Goal: Task Accomplishment & Management: Manage account settings

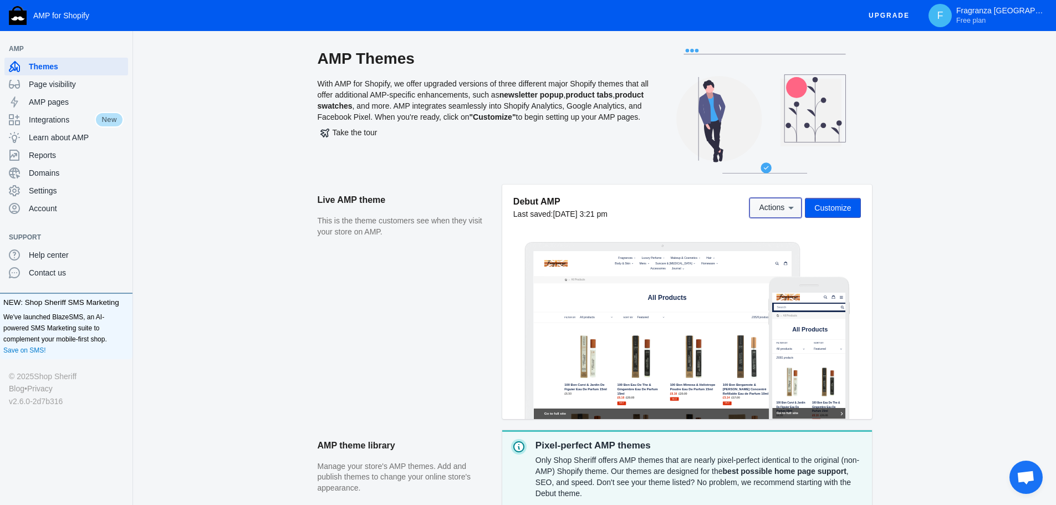
click at [782, 214] on button "Actions" at bounding box center [775, 208] width 52 height 20
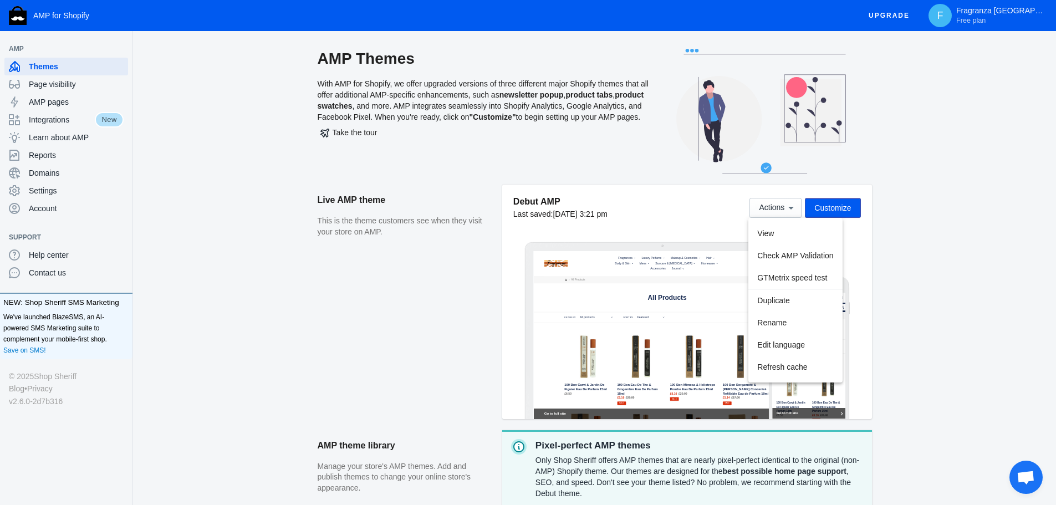
click at [987, 296] on div at bounding box center [528, 252] width 1056 height 505
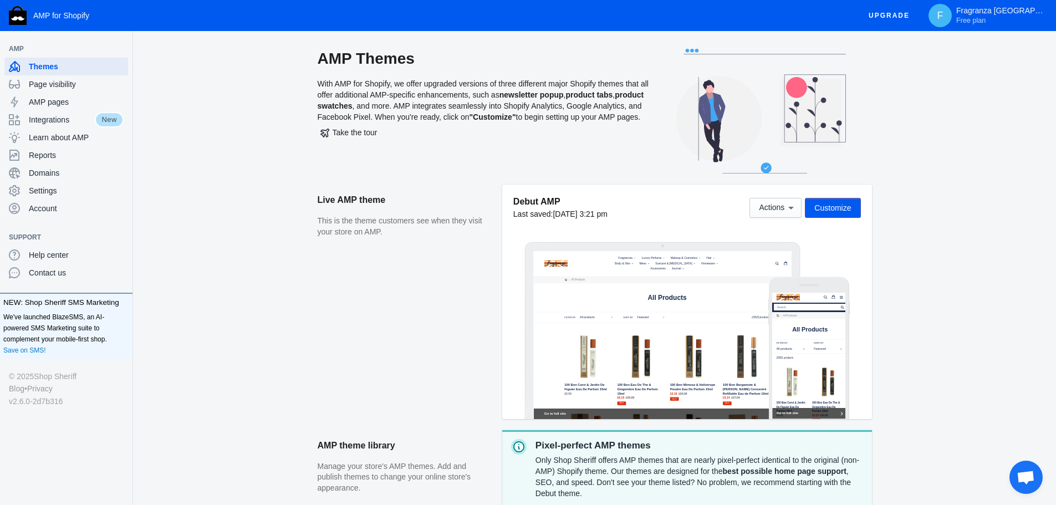
click at [828, 212] on span "Customize" at bounding box center [832, 207] width 37 height 9
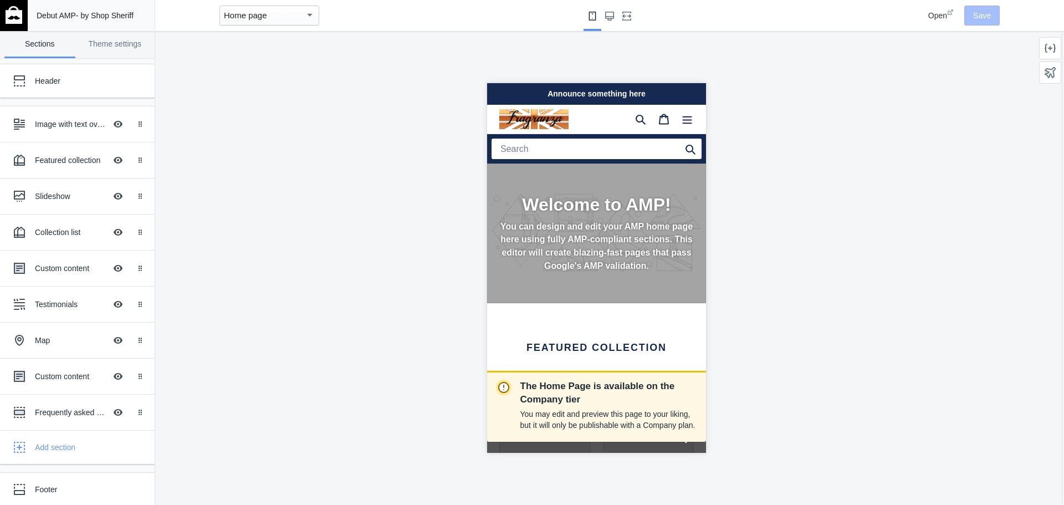
click at [529, 109] on img at bounding box center [533, 119] width 69 height 20
click at [64, 83] on div "Header" at bounding box center [82, 80] width 95 height 11
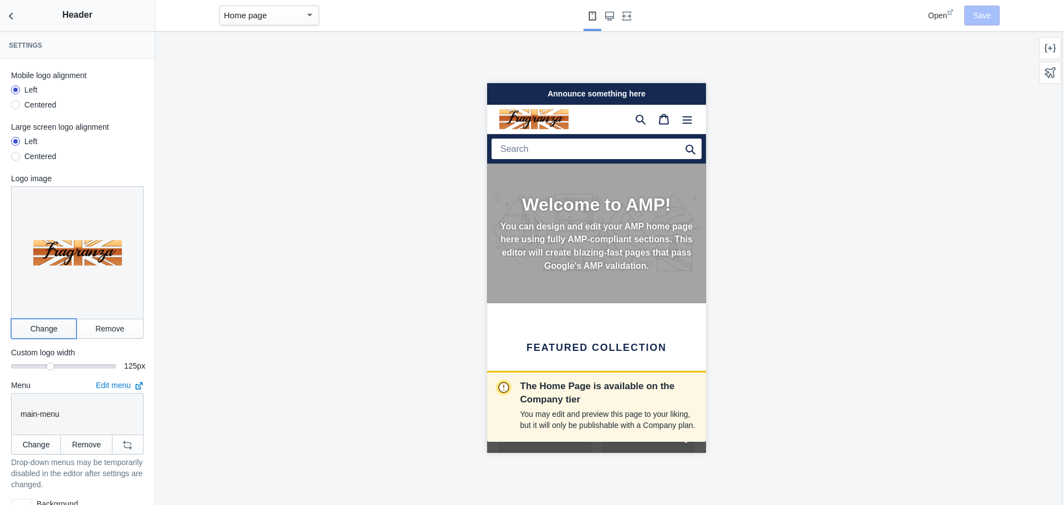
click at [45, 324] on button "Change" at bounding box center [43, 329] width 65 height 20
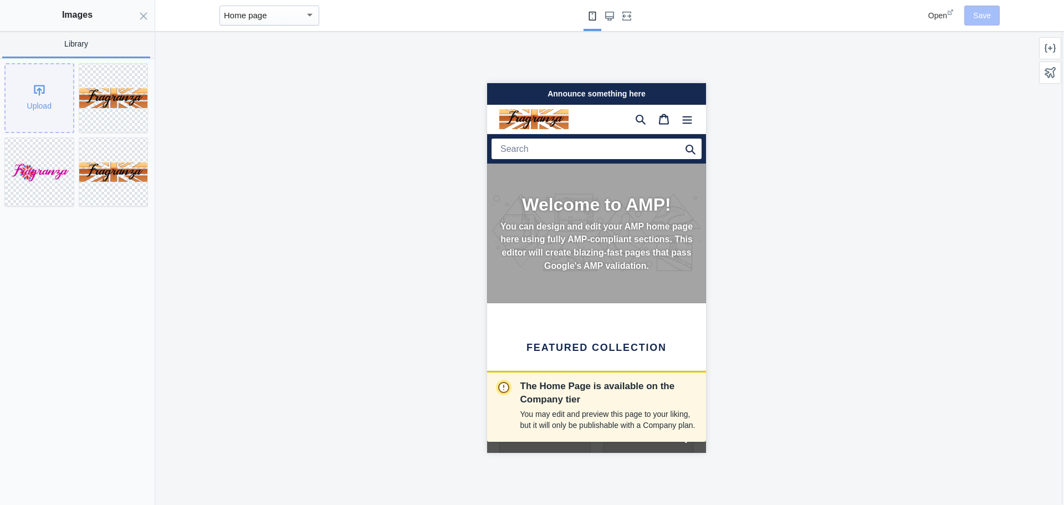
scroll to position [0, 0]
click at [40, 99] on div "Upload" at bounding box center [40, 98] width 68 height 68
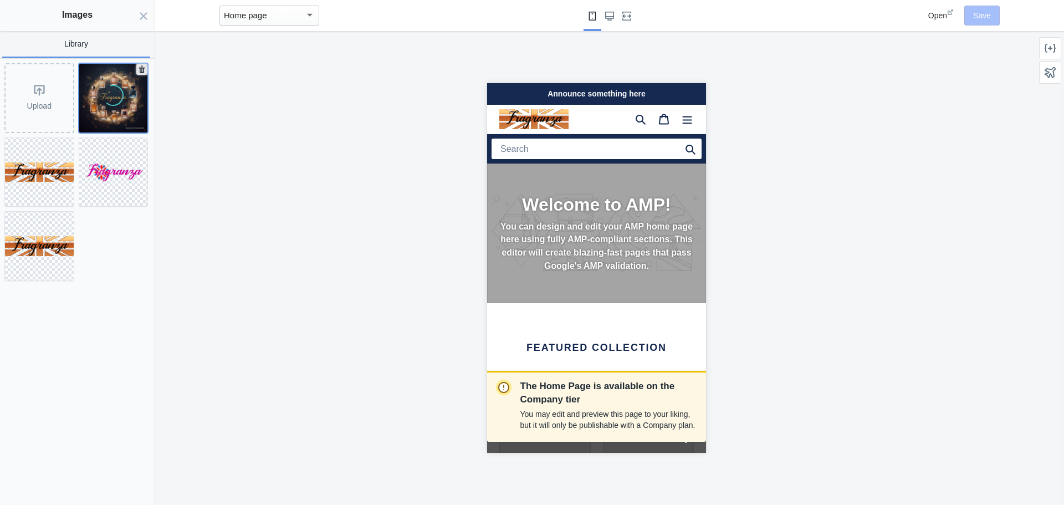
click at [140, 70] on div at bounding box center [113, 98] width 69 height 69
click at [145, 71] on icon at bounding box center [141, 69] width 11 height 11
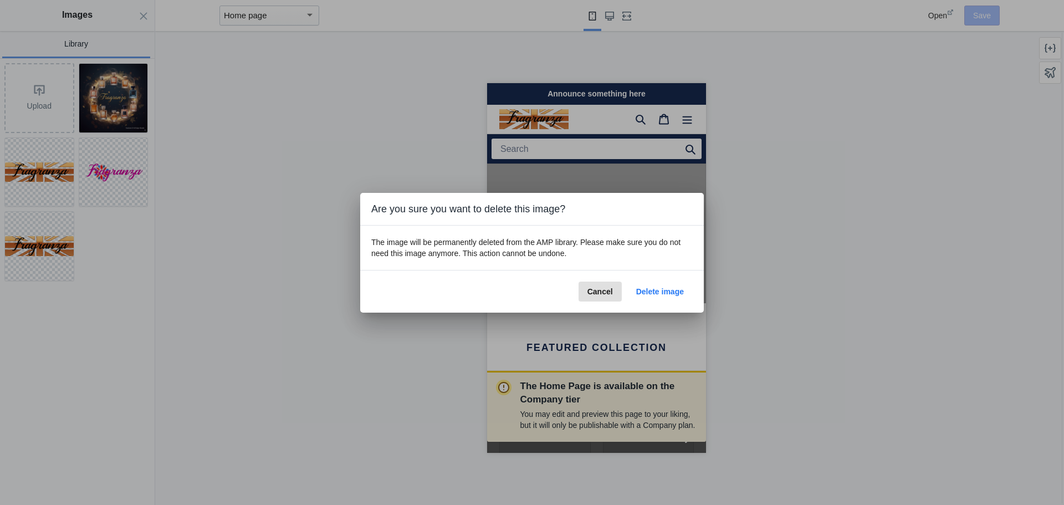
click at [638, 286] on button "Delete image" at bounding box center [659, 292] width 65 height 20
click at [664, 293] on span "Delete image" at bounding box center [660, 291] width 48 height 9
click at [592, 289] on span "Cancel" at bounding box center [599, 291] width 25 height 9
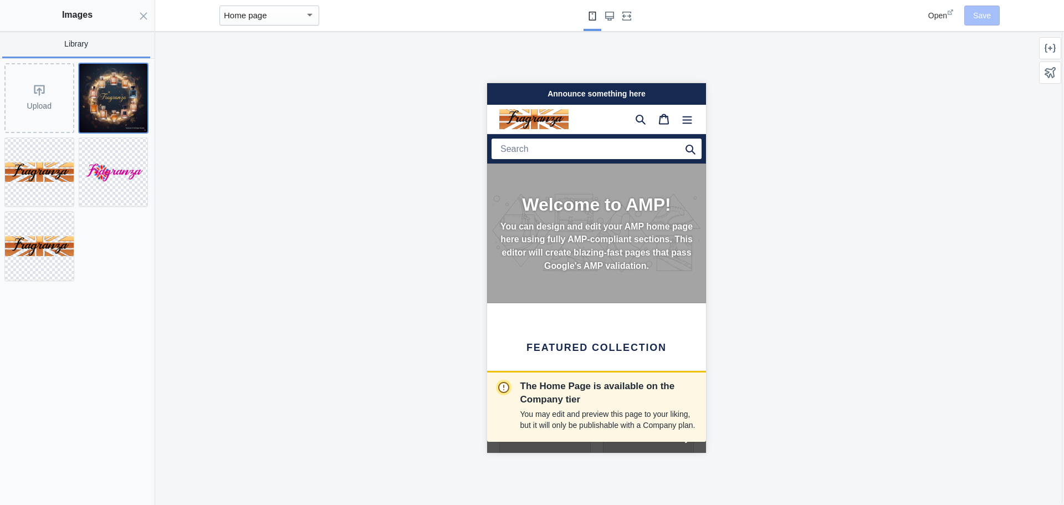
scroll to position [0, 0]
click at [49, 99] on div "Upload" at bounding box center [40, 98] width 68 height 68
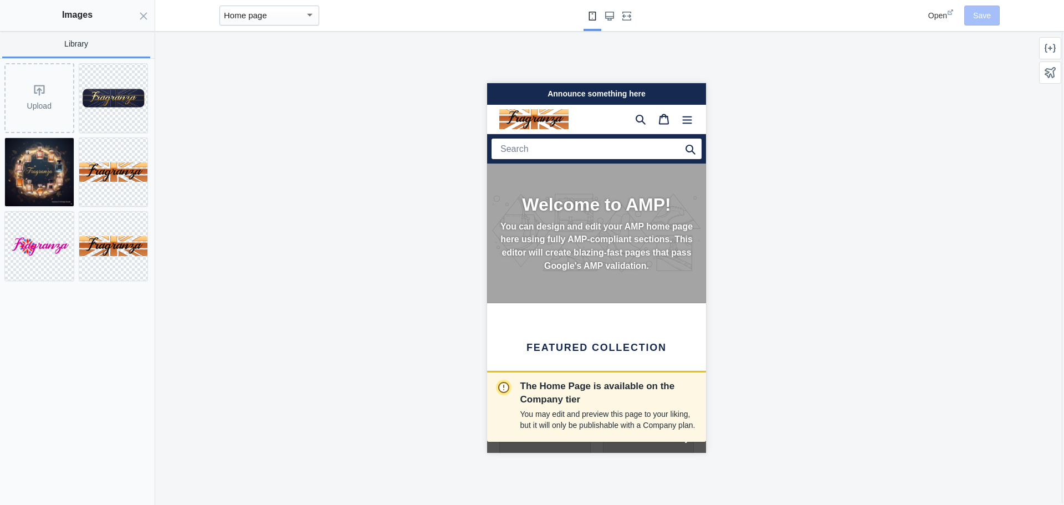
scroll to position [0, 186]
click at [124, 91] on img at bounding box center [113, 98] width 69 height 22
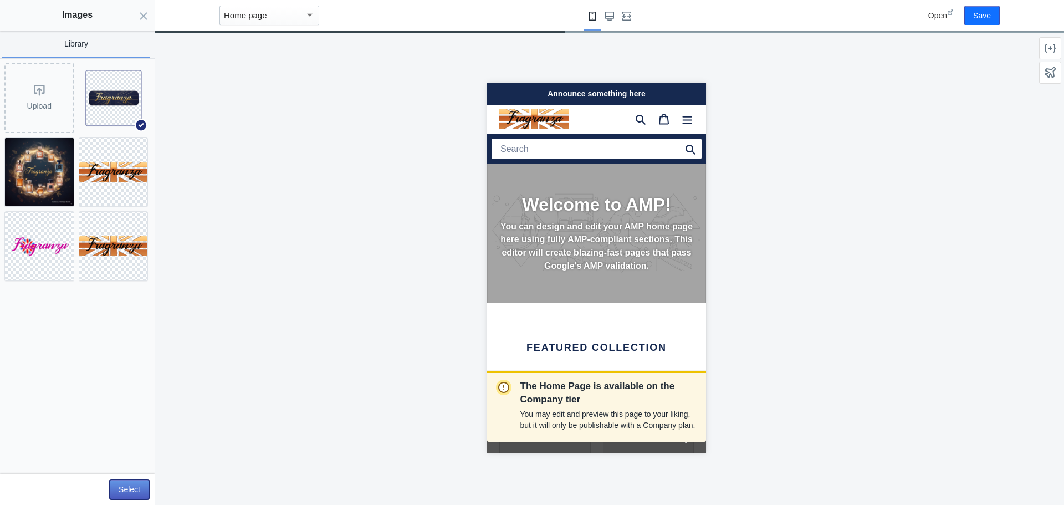
click at [138, 483] on button "Select" at bounding box center [129, 489] width 39 height 20
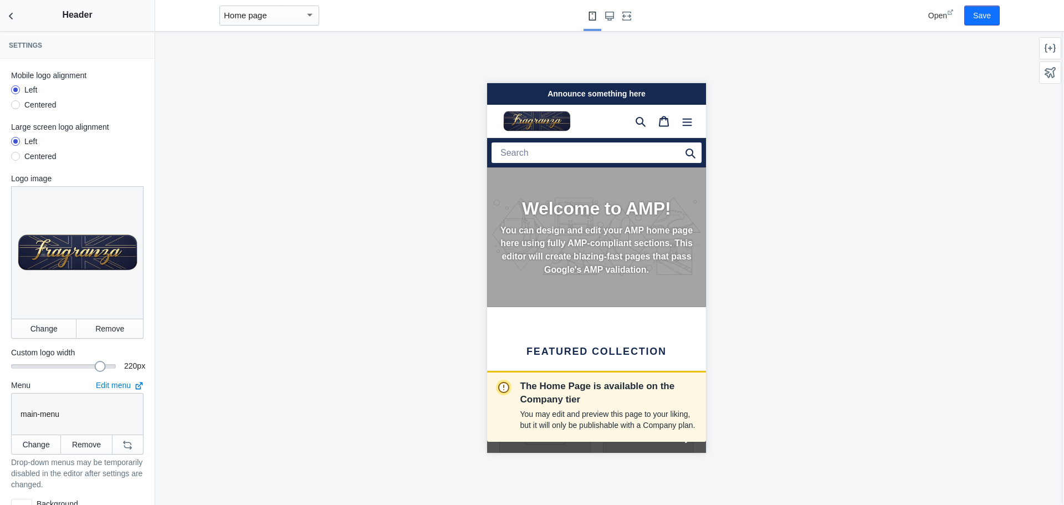
drag, startPoint x: 46, startPoint y: 358, endPoint x: 93, endPoint y: 364, distance: 46.9
click at [93, 364] on div "Mobile logo alignment Left Centered Large screen logo alignment Left Centered L…" at bounding box center [77, 301] width 155 height 485
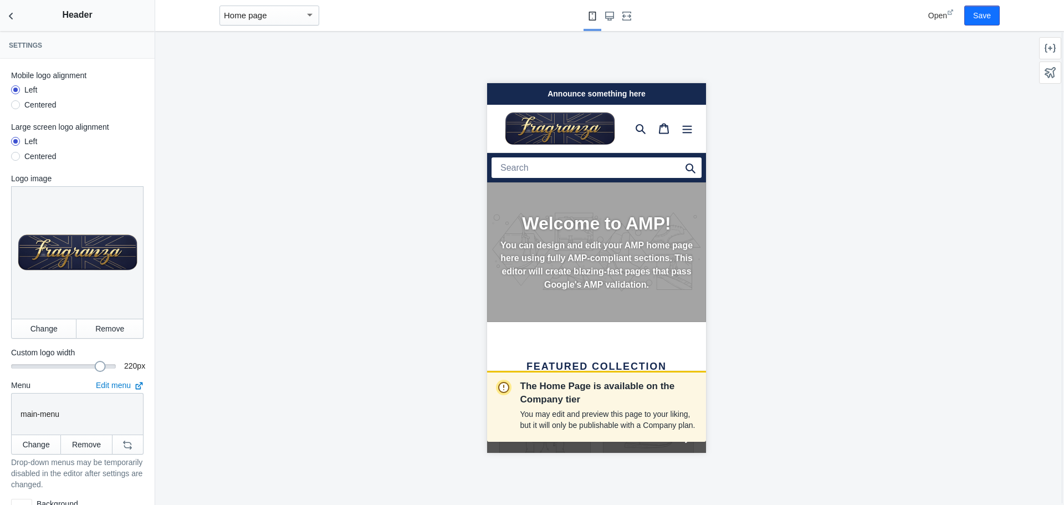
scroll to position [0, 0]
click at [984, 13] on button "Save" at bounding box center [981, 16] width 35 height 20
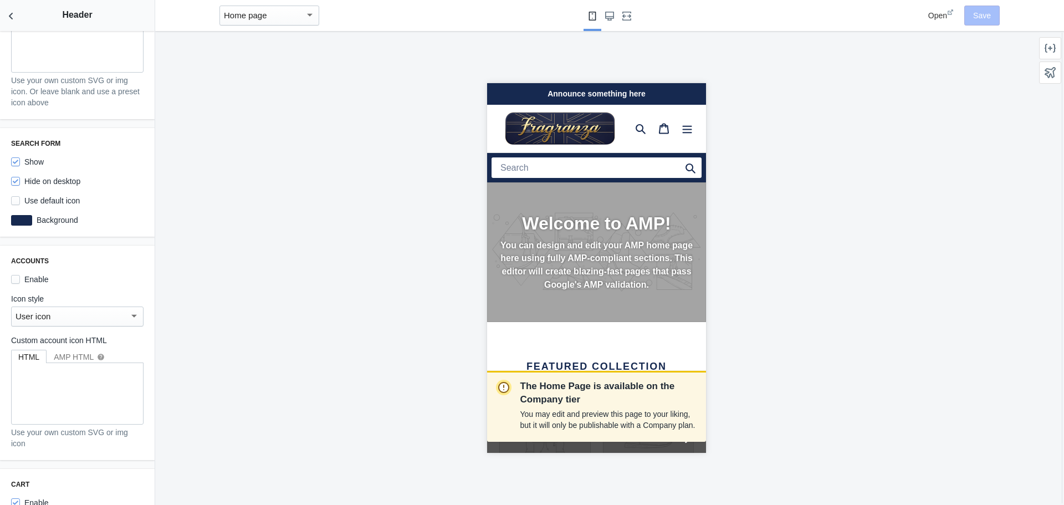
scroll to position [329, 0]
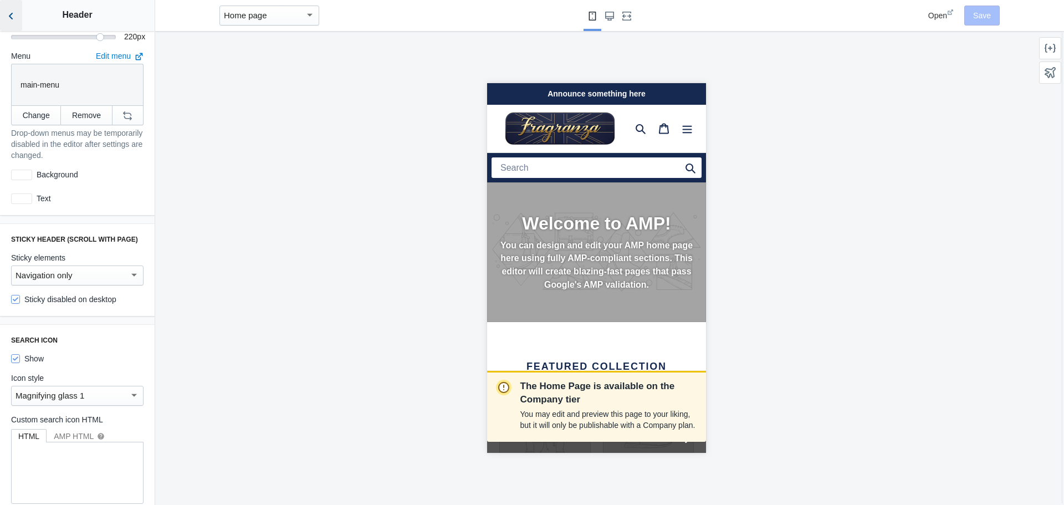
click at [16, 21] on icon "Back to sections" at bounding box center [11, 16] width 11 height 11
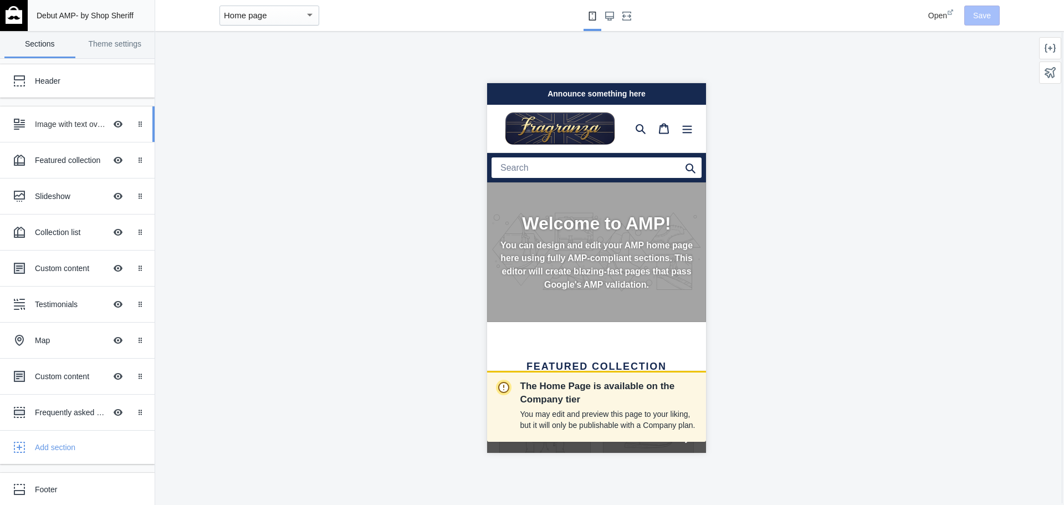
scroll to position [0, 0]
click at [46, 236] on div "Collection list" at bounding box center [70, 232] width 71 height 11
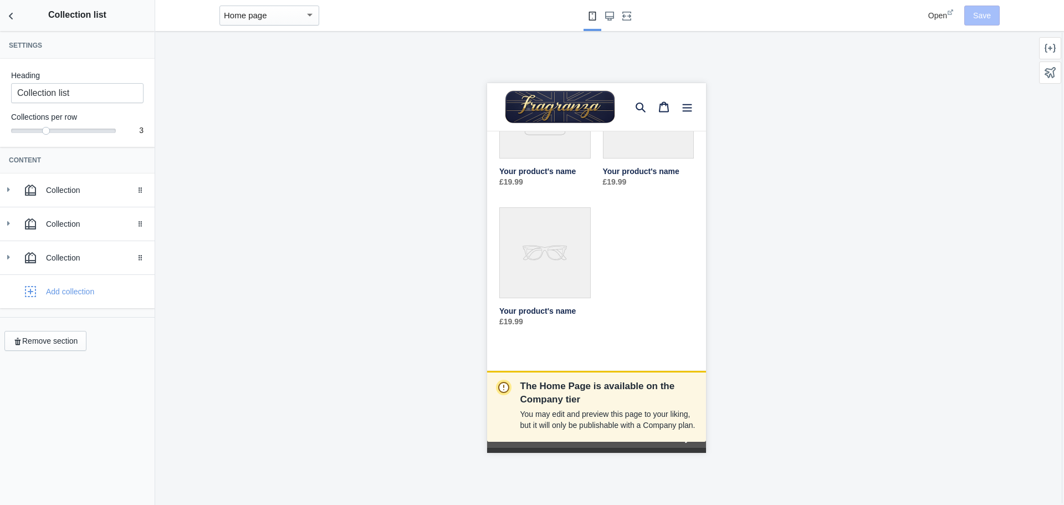
scroll to position [0, 186]
click at [11, 192] on icon at bounding box center [8, 189] width 11 height 11
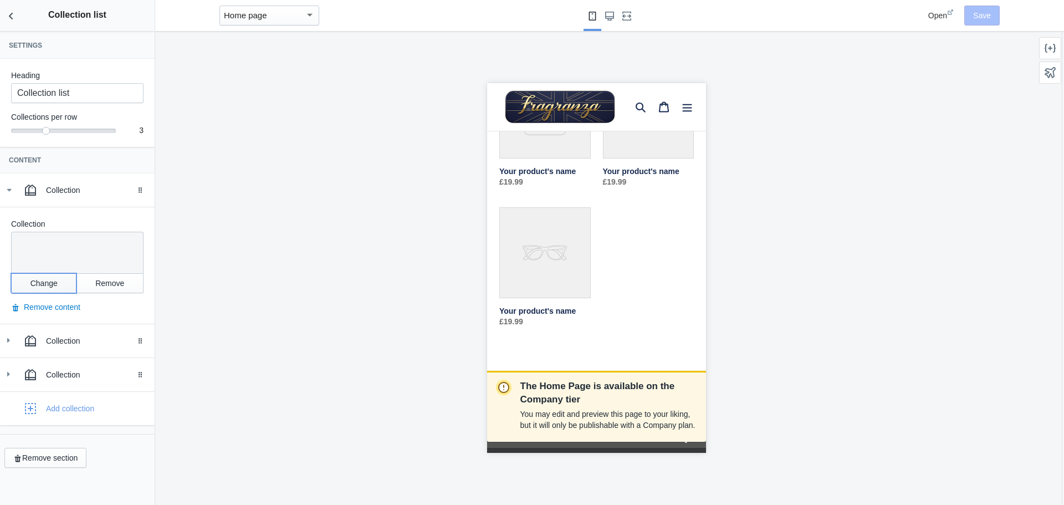
scroll to position [0, 4]
click at [44, 285] on button "Change" at bounding box center [43, 283] width 65 height 20
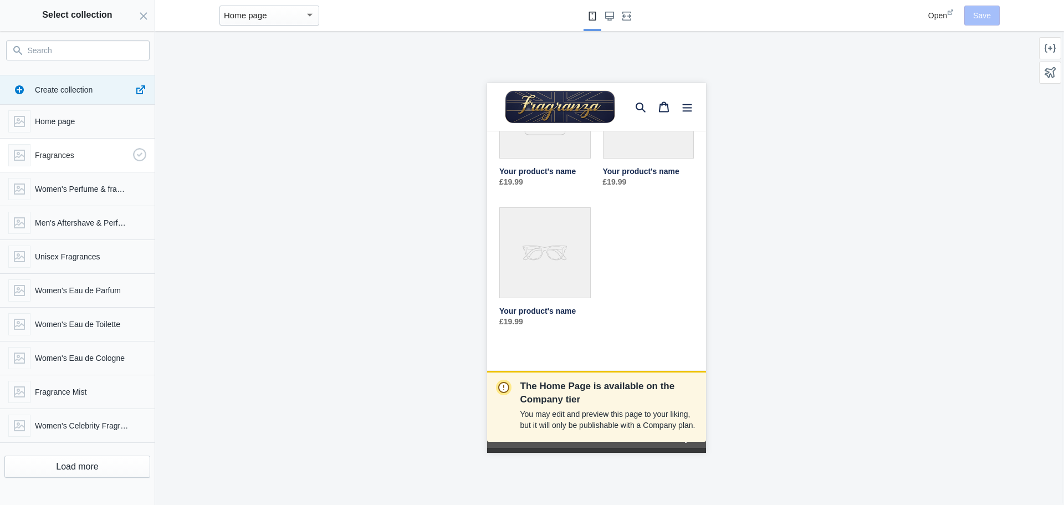
click at [73, 156] on p "Fragrances" at bounding box center [82, 155] width 94 height 11
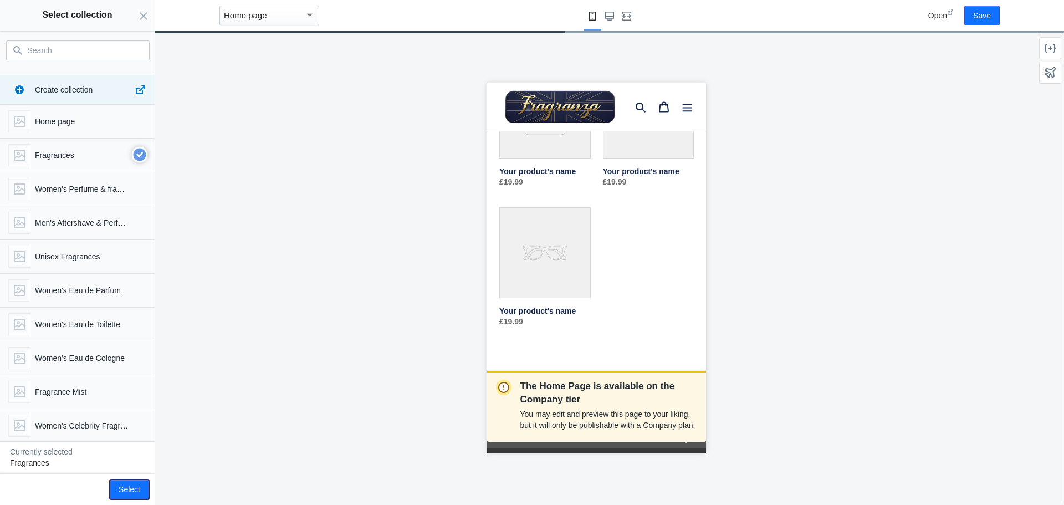
click at [125, 488] on button "Select" at bounding box center [129, 489] width 39 height 20
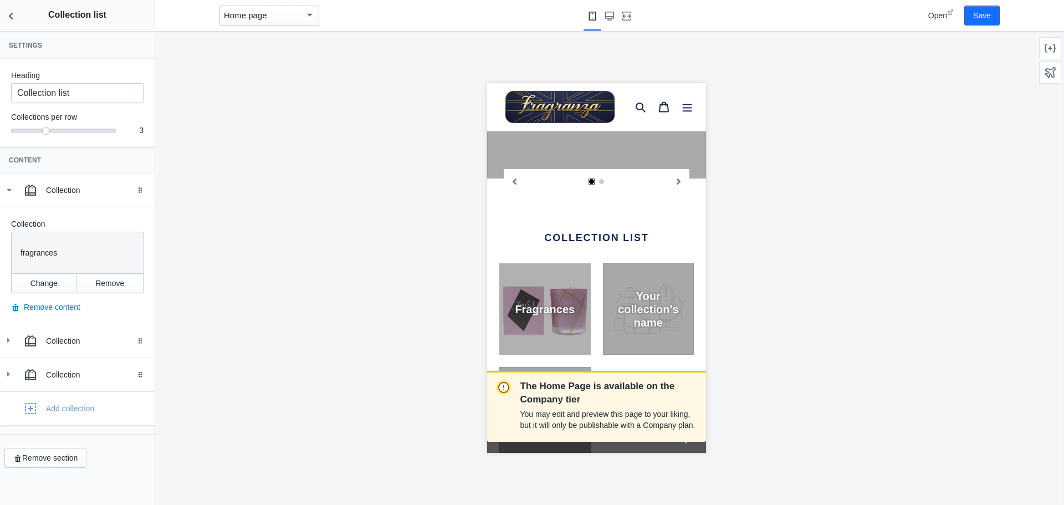
scroll to position [0, 186]
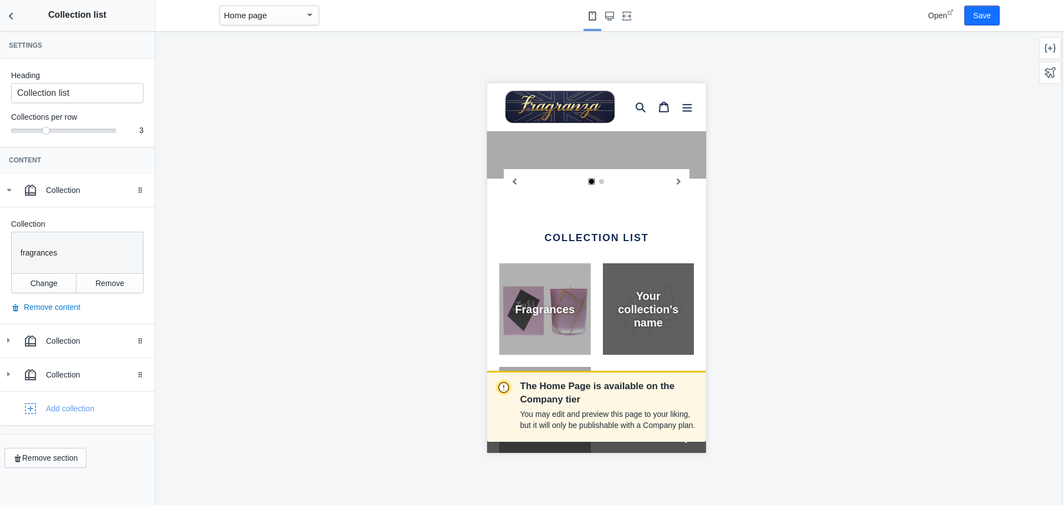
click at [637, 296] on div "Your collection's name" at bounding box center [647, 309] width 91 height 40
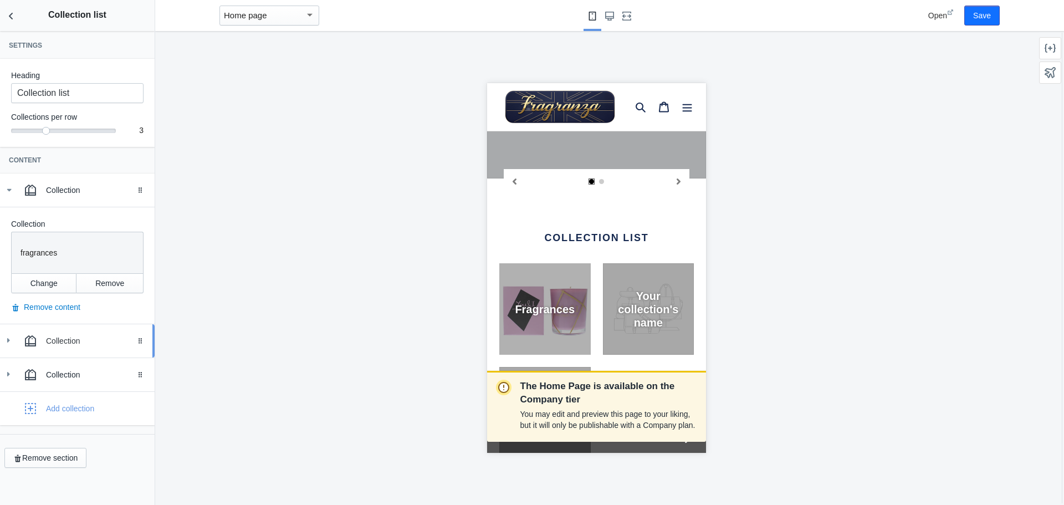
click at [79, 340] on div "Collection" at bounding box center [96, 340] width 100 height 11
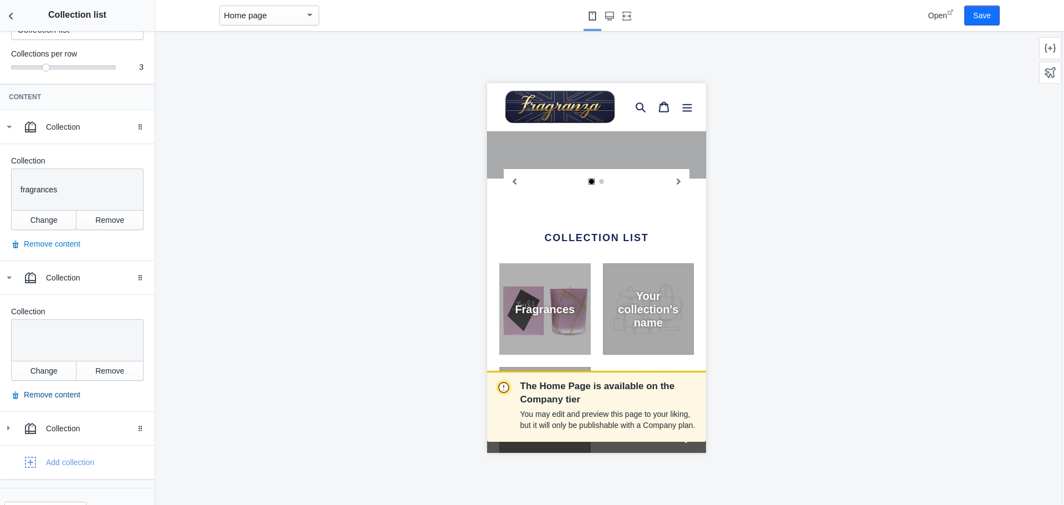
scroll to position [90, 0]
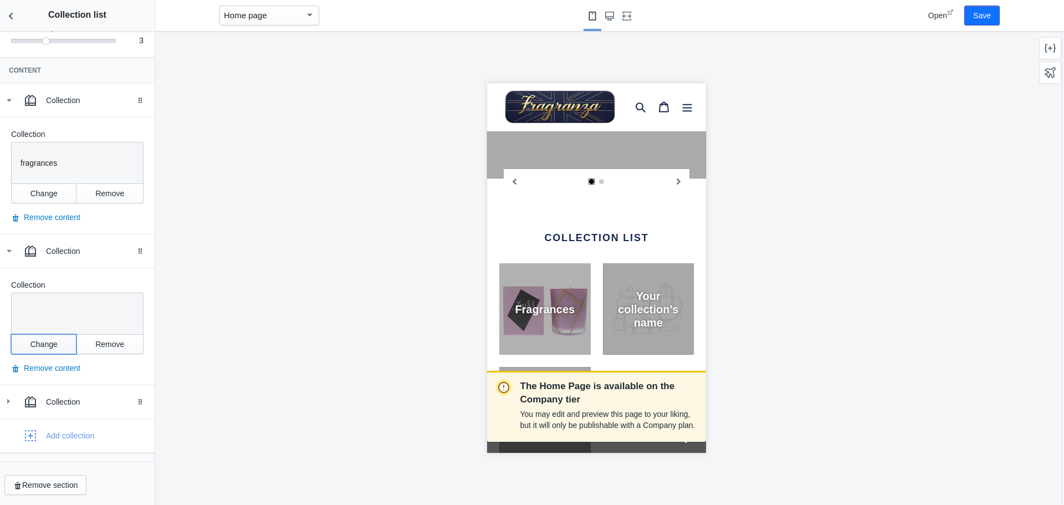
click at [53, 344] on button "Change" at bounding box center [43, 344] width 65 height 20
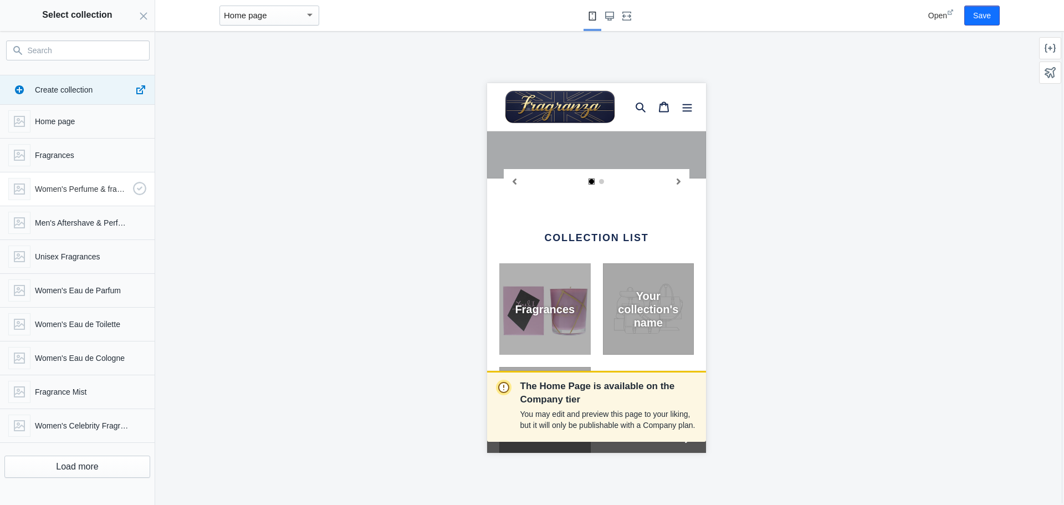
scroll to position [0, 186]
click at [88, 191] on p "Women's Perfume & fragrances" at bounding box center [82, 188] width 94 height 11
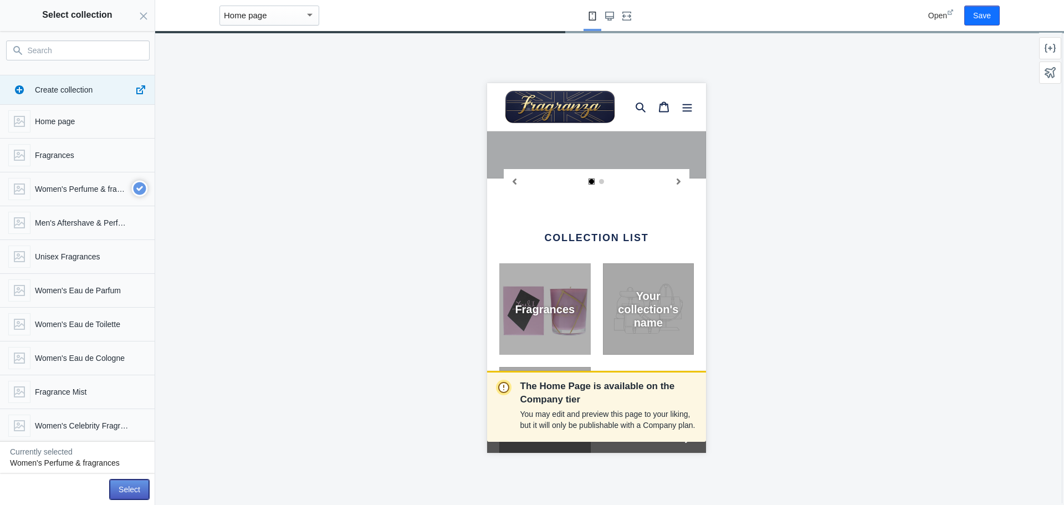
click at [130, 487] on button "Select" at bounding box center [129, 489] width 39 height 20
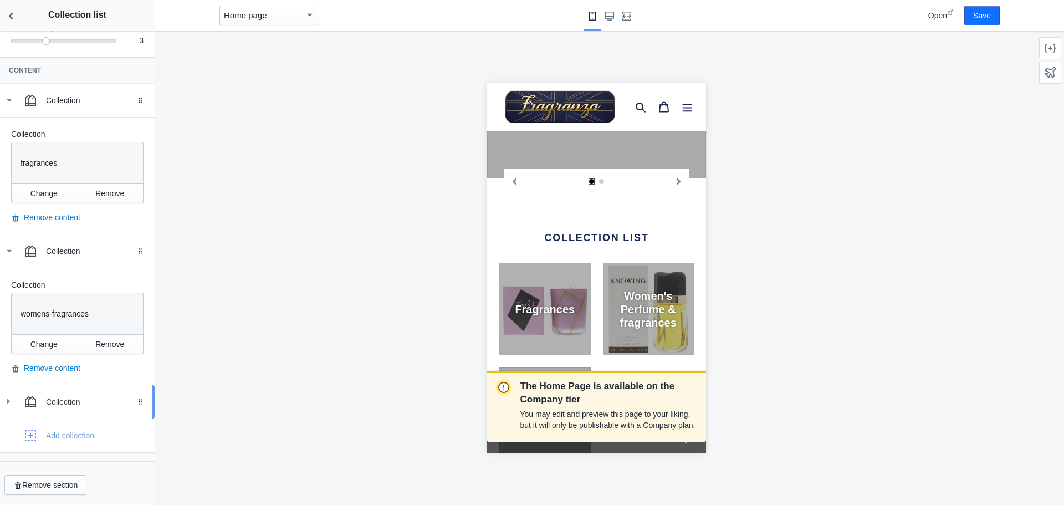
click at [83, 406] on div "Collection" at bounding box center [96, 401] width 100 height 11
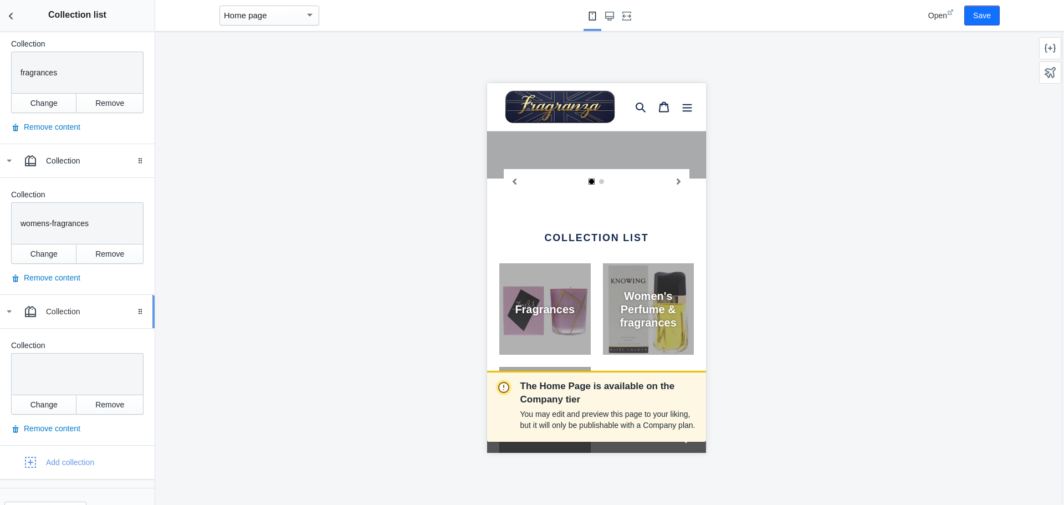
scroll to position [207, 0]
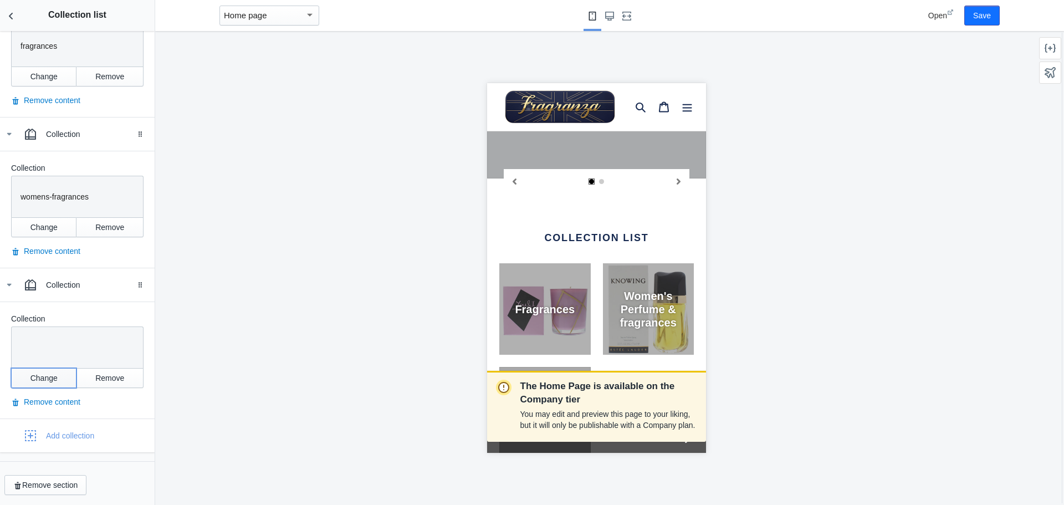
click at [49, 375] on button "Change" at bounding box center [43, 378] width 65 height 20
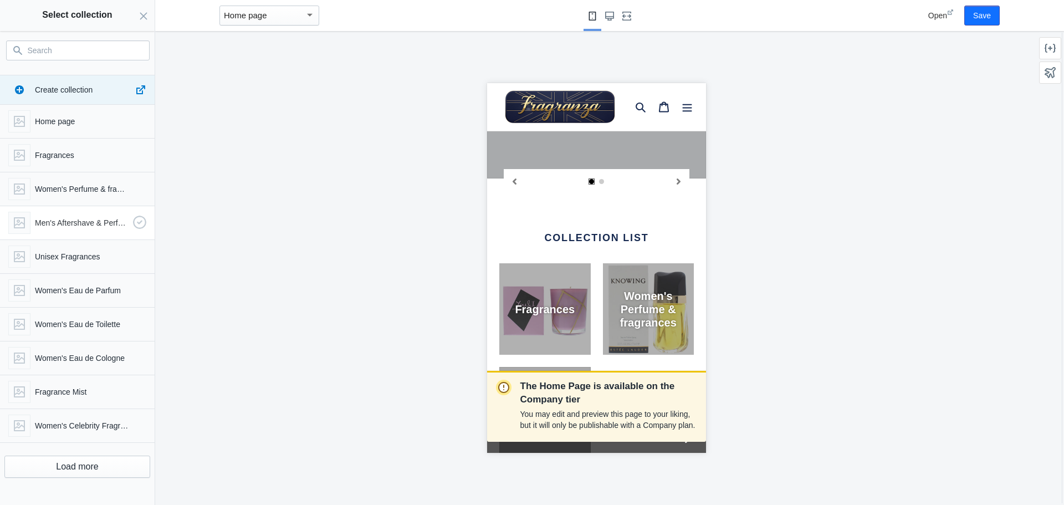
scroll to position [0, 186]
click at [70, 222] on p "Men's Aftershave & Perfume" at bounding box center [82, 222] width 94 height 11
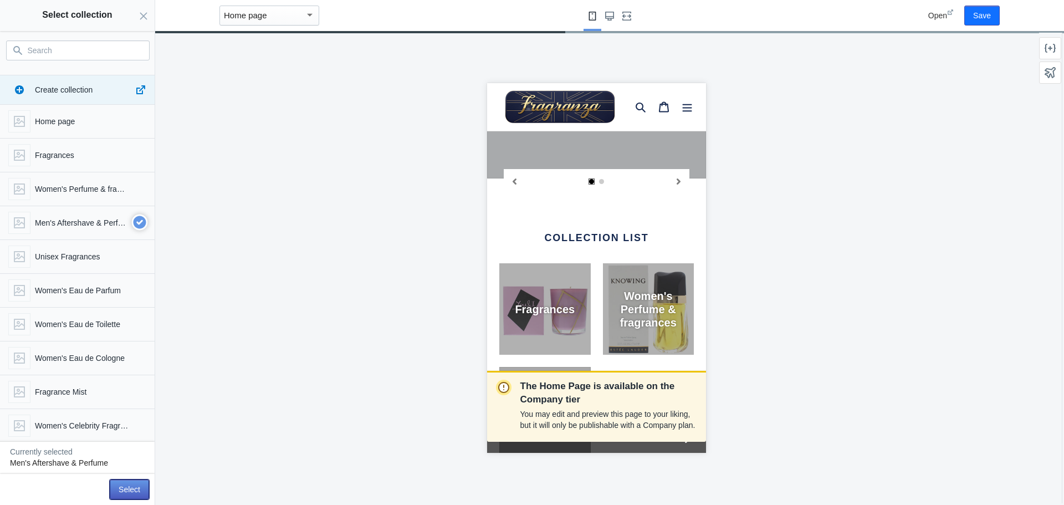
click at [131, 489] on button "Select" at bounding box center [129, 489] width 39 height 20
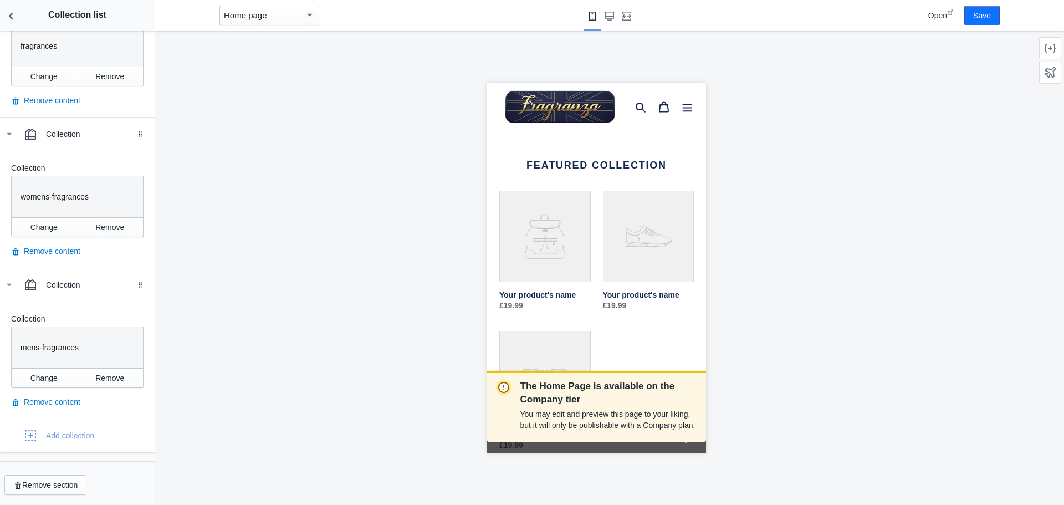
scroll to position [203, 0]
click at [11, 18] on use "Back to sections" at bounding box center [11, 16] width 4 height 7
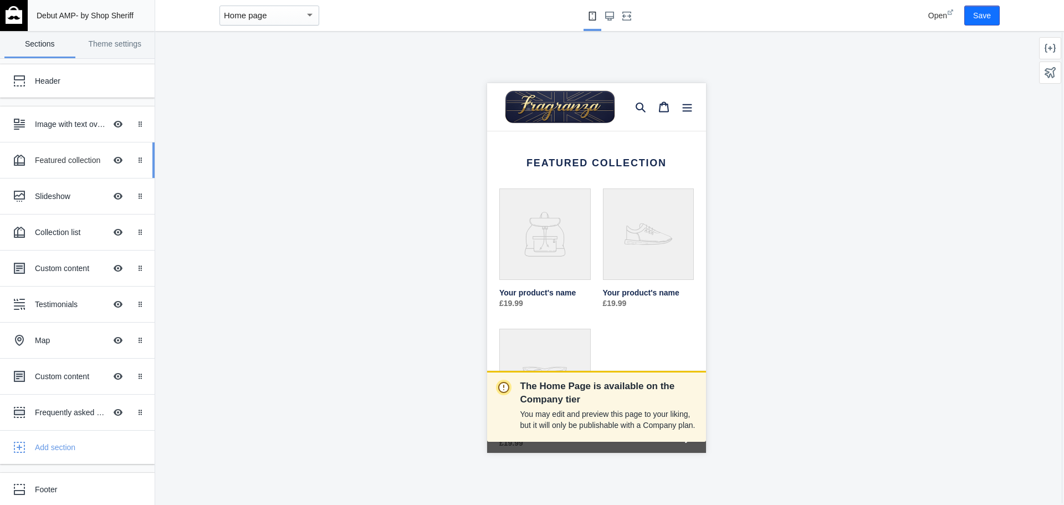
scroll to position [0, 186]
click at [108, 158] on button "Hide Image with text overlay" at bounding box center [118, 160] width 24 height 24
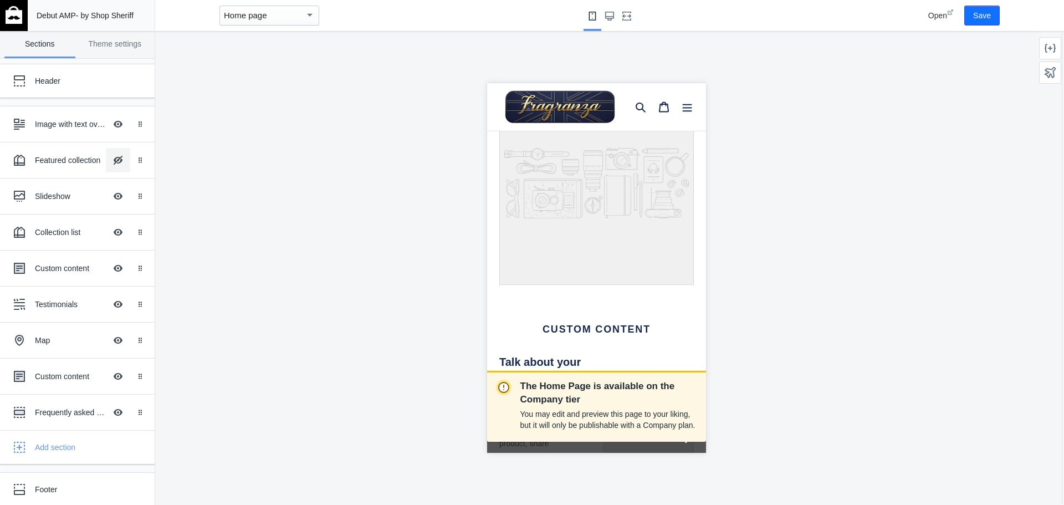
scroll to position [1016, 0]
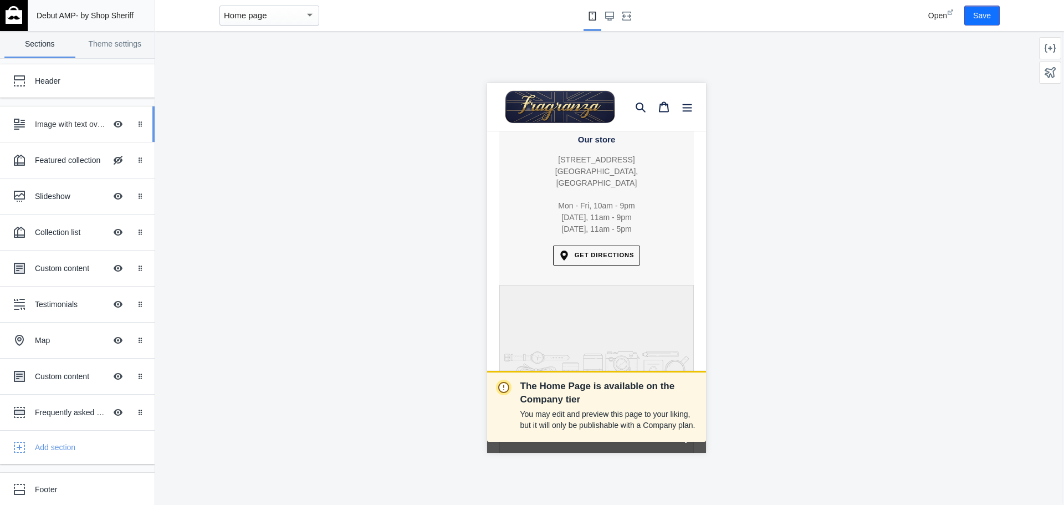
click at [52, 124] on div "Image with text overlay" at bounding box center [70, 124] width 71 height 11
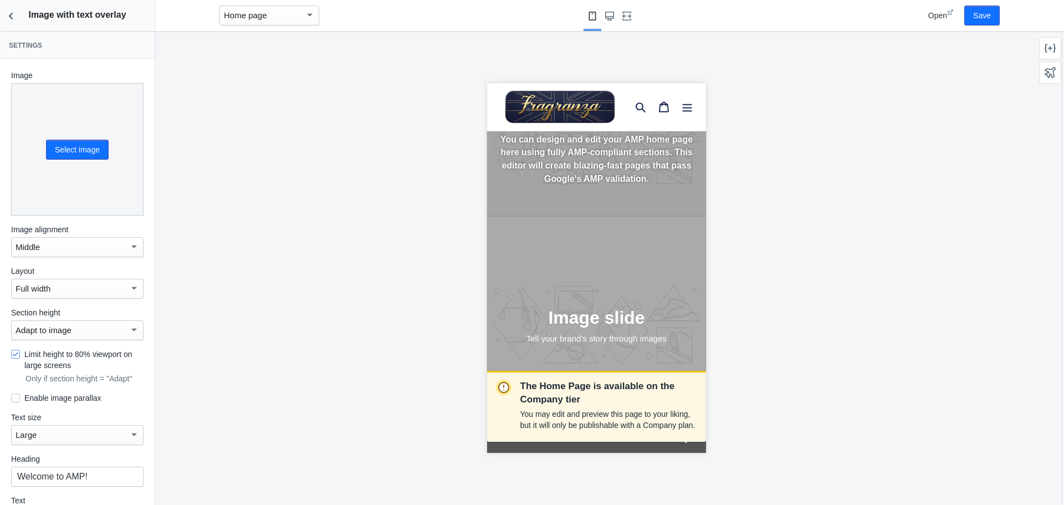
scroll to position [99, 0]
click at [65, 144] on button "Select image" at bounding box center [77, 150] width 63 height 20
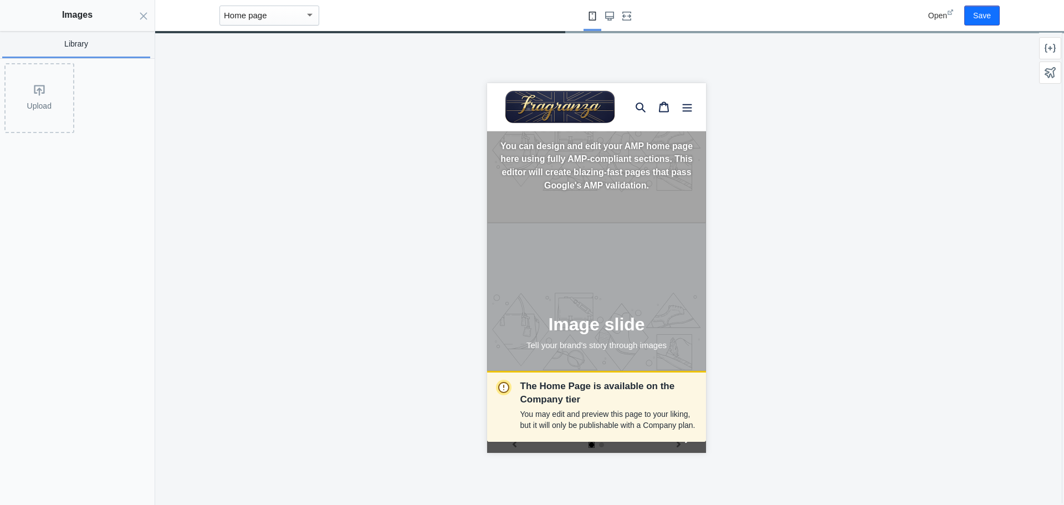
scroll to position [0, 0]
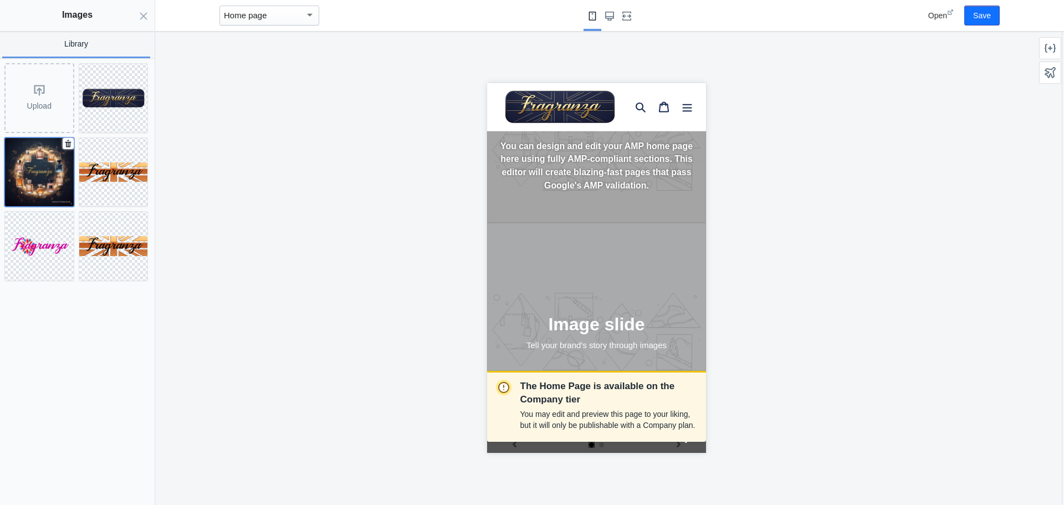
click at [33, 177] on img at bounding box center [39, 172] width 69 height 69
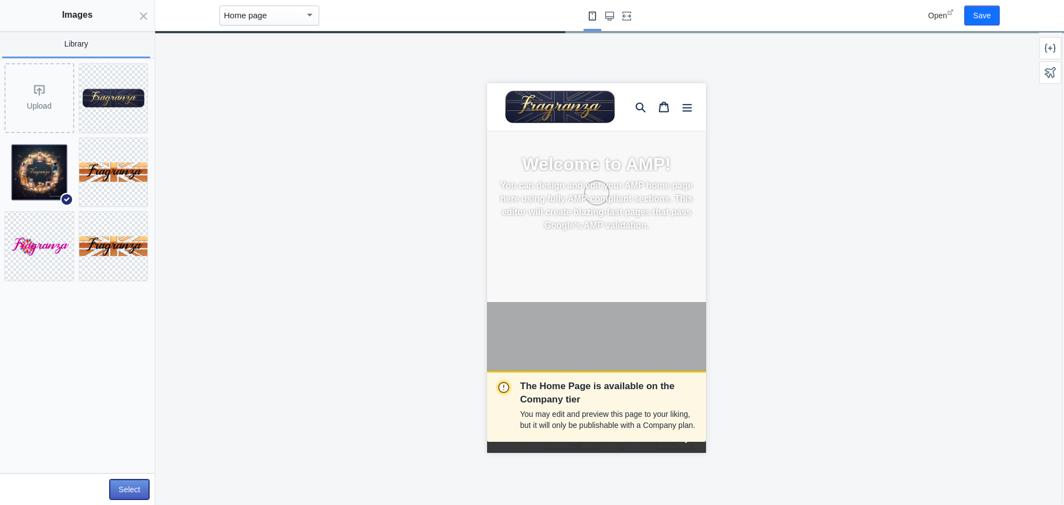
click at [136, 486] on button "Select" at bounding box center [129, 489] width 39 height 20
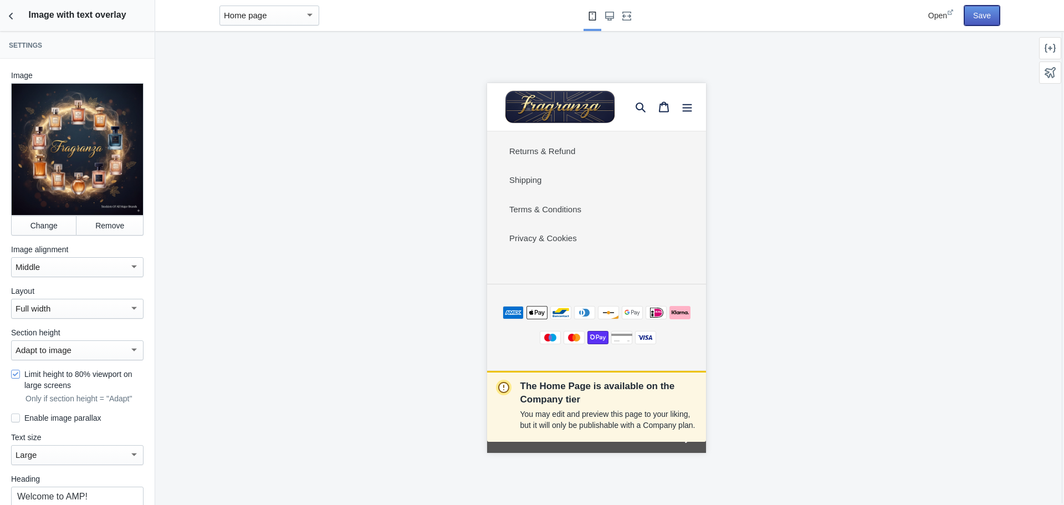
click at [976, 21] on button "Save" at bounding box center [981, 16] width 35 height 20
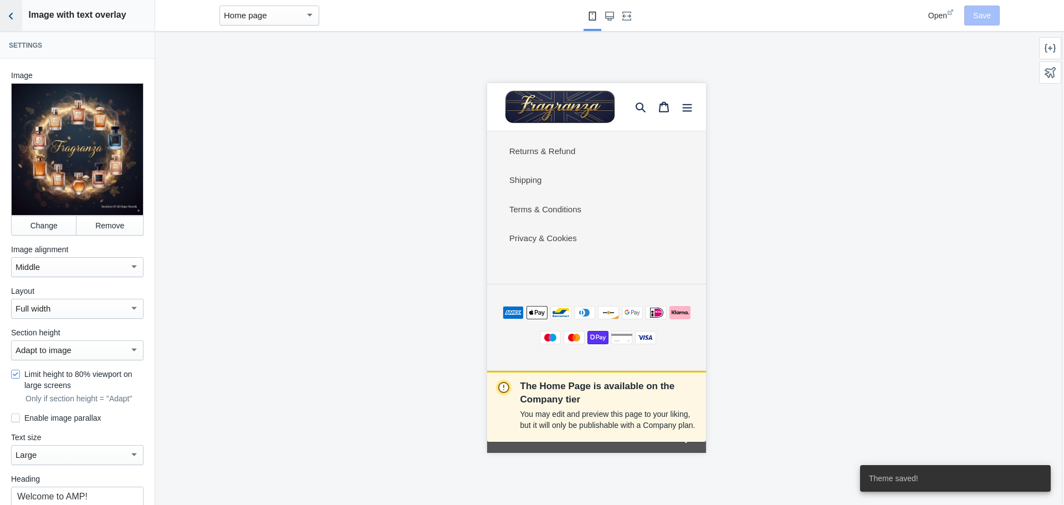
click at [11, 12] on icon "Back to sections" at bounding box center [11, 16] width 11 height 11
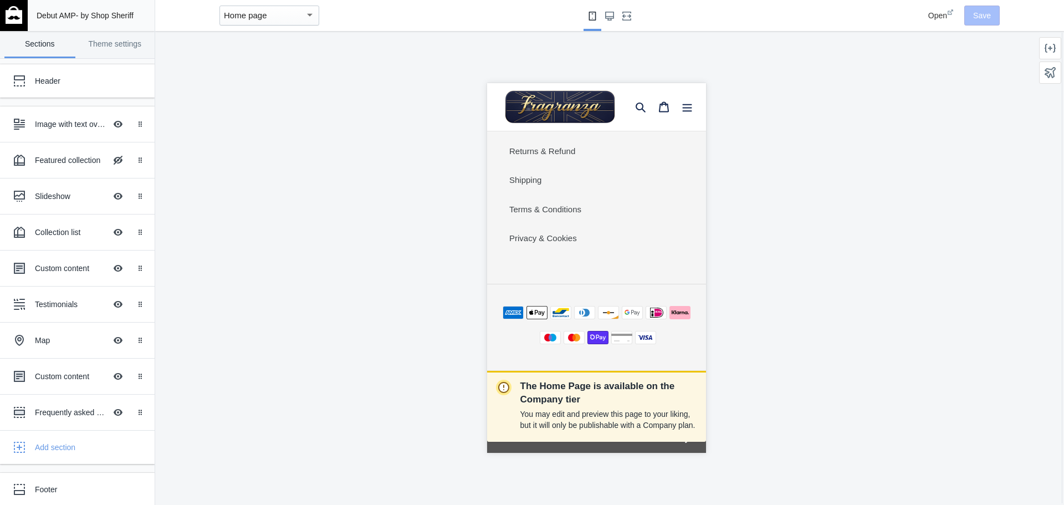
click at [285, 19] on div "Home page" at bounding box center [264, 15] width 81 height 13
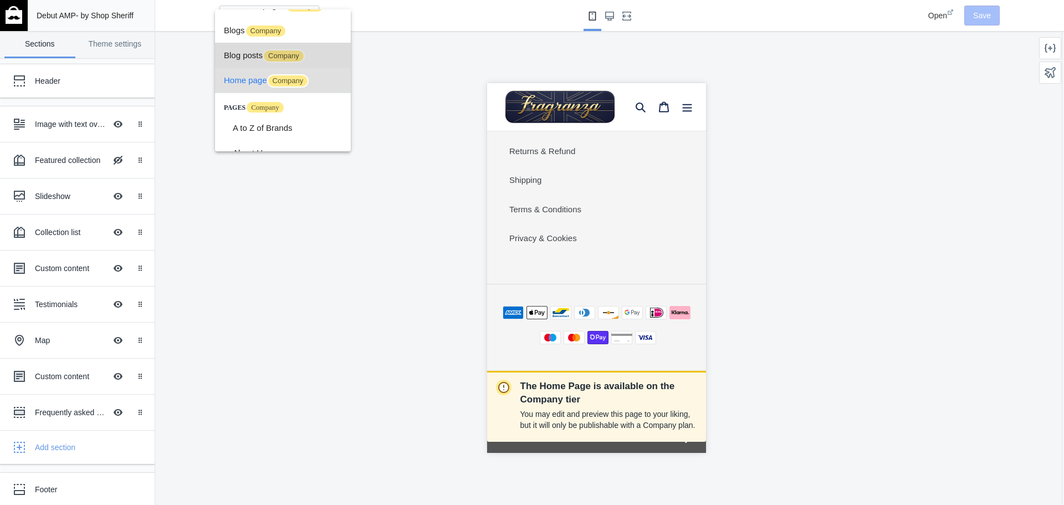
click at [293, 51] on span "Company" at bounding box center [284, 55] width 42 height 13
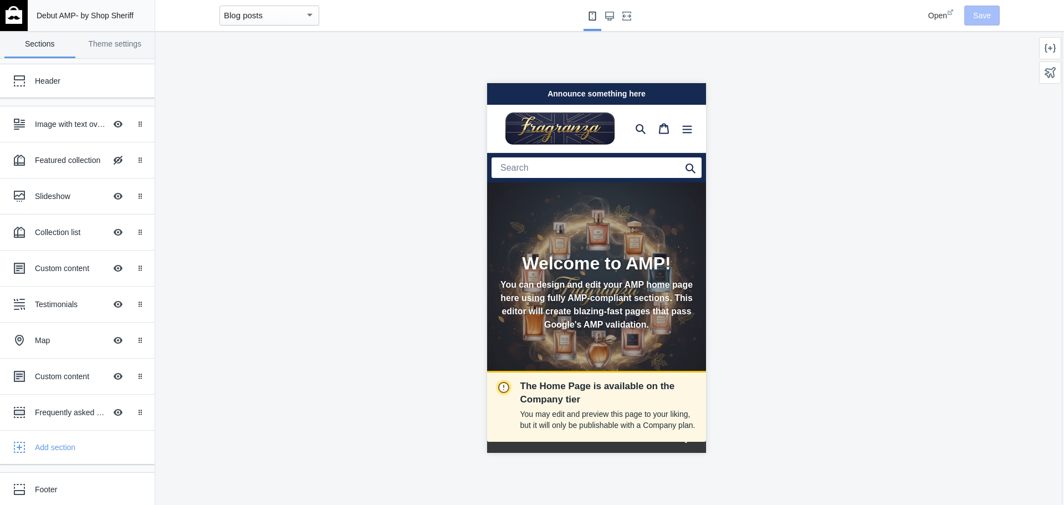
click at [294, 25] on div "Blog posts" at bounding box center [269, 16] width 100 height 20
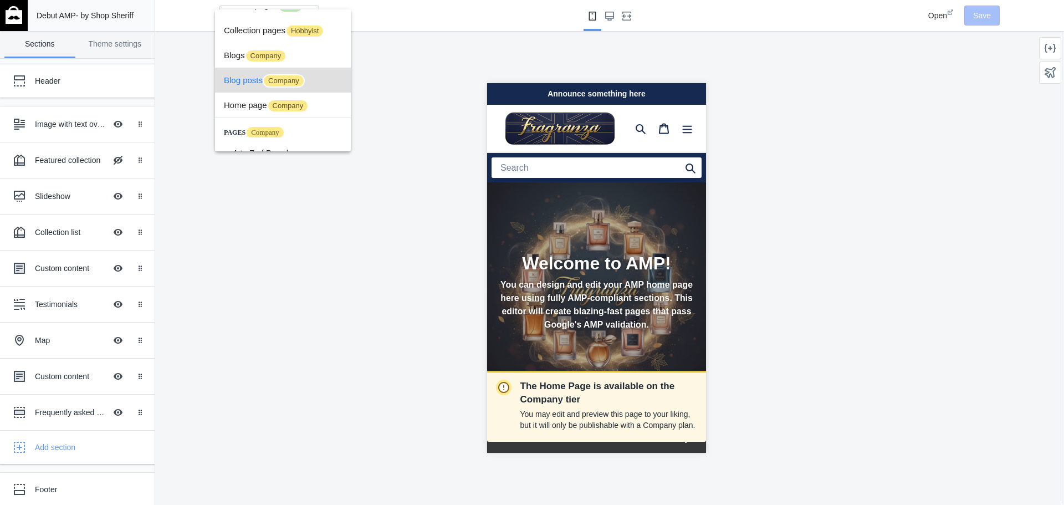
click at [20, 12] on div at bounding box center [532, 252] width 1064 height 505
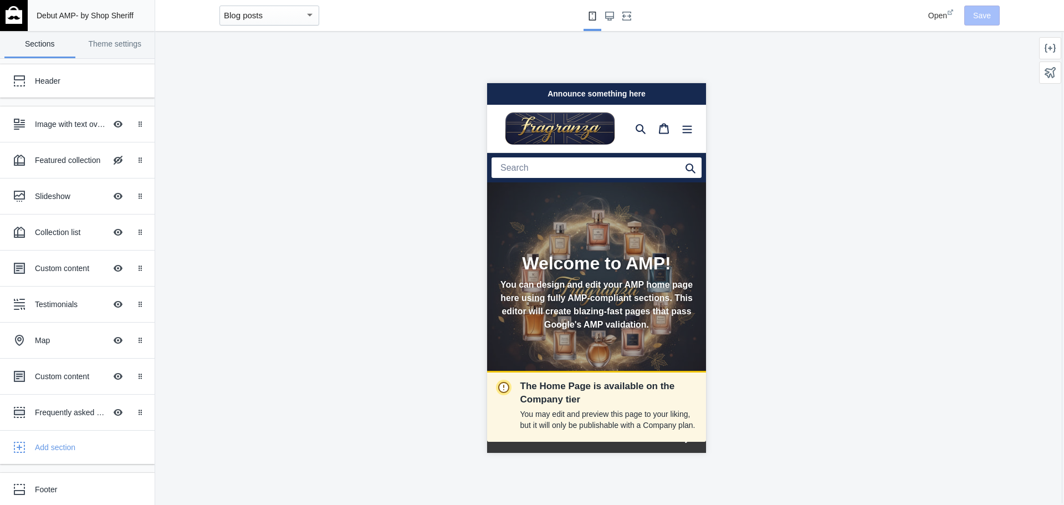
click at [98, 21] on div "Debut AMP - by Shop Sheriff" at bounding box center [91, 15] width 118 height 31
click at [938, 18] on span "Open" at bounding box center [937, 15] width 19 height 9
click at [105, 45] on link "Theme settings" at bounding box center [115, 44] width 71 height 27
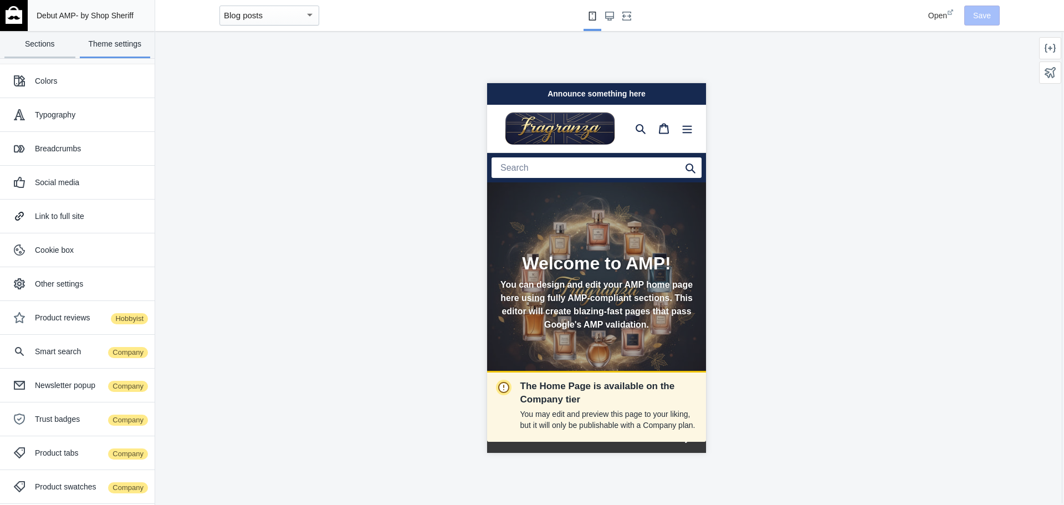
click at [30, 44] on link "Sections" at bounding box center [39, 44] width 71 height 27
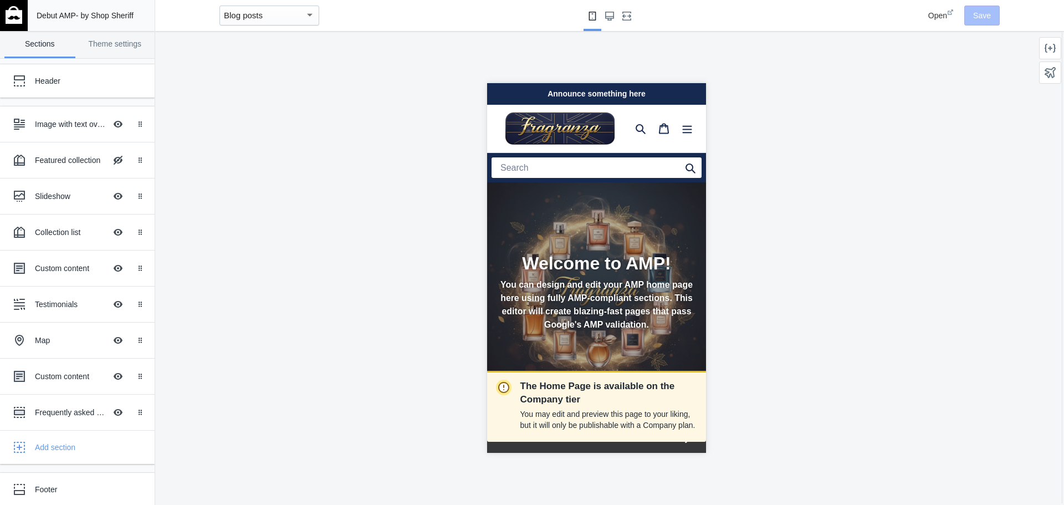
click at [13, 14] on img at bounding box center [14, 15] width 17 height 18
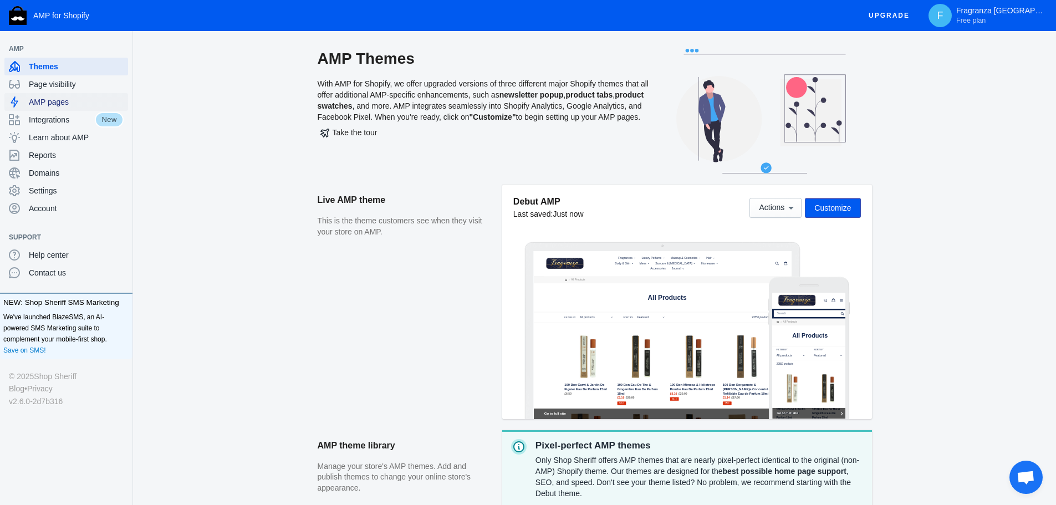
click at [51, 103] on span "AMP pages" at bounding box center [76, 101] width 95 height 11
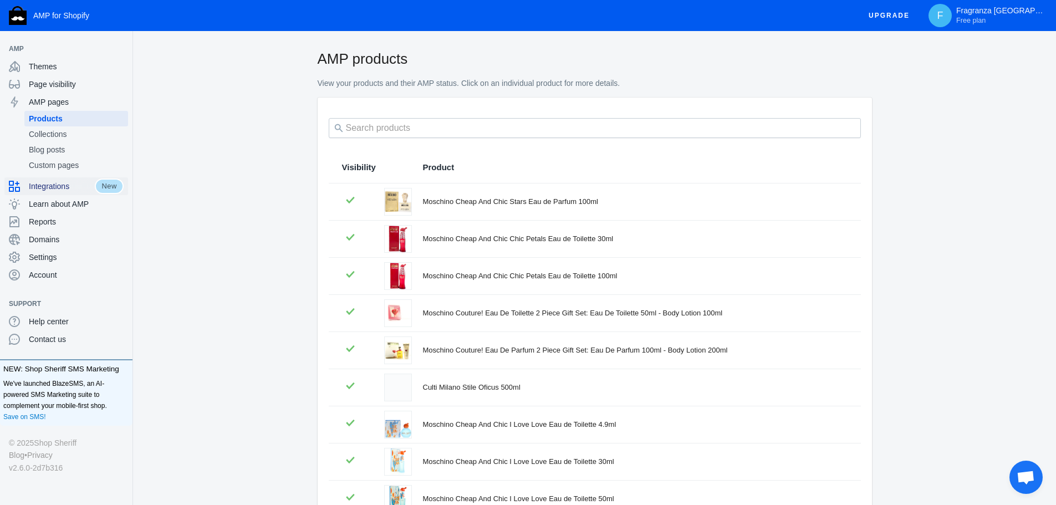
click at [71, 190] on span "Integrations" at bounding box center [62, 186] width 66 height 11
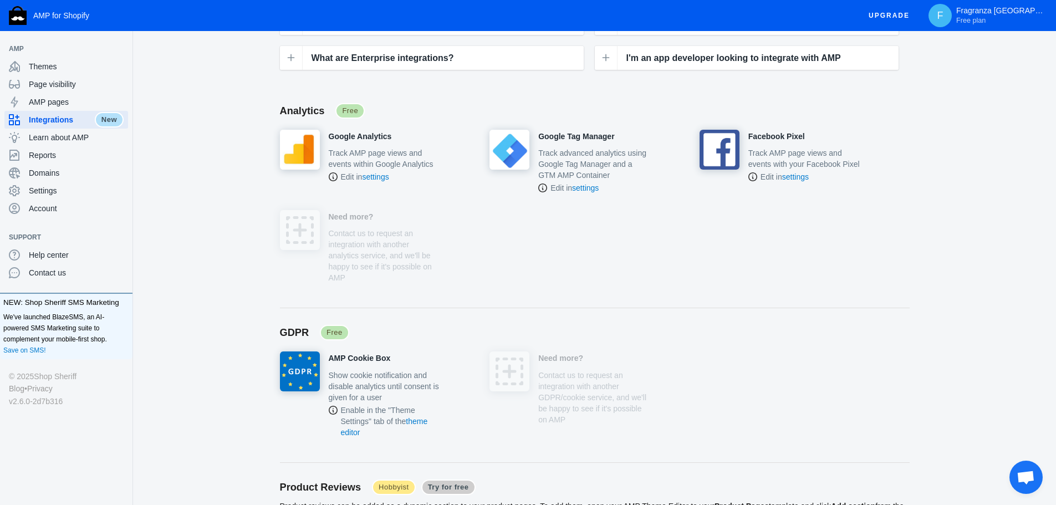
scroll to position [203, 0]
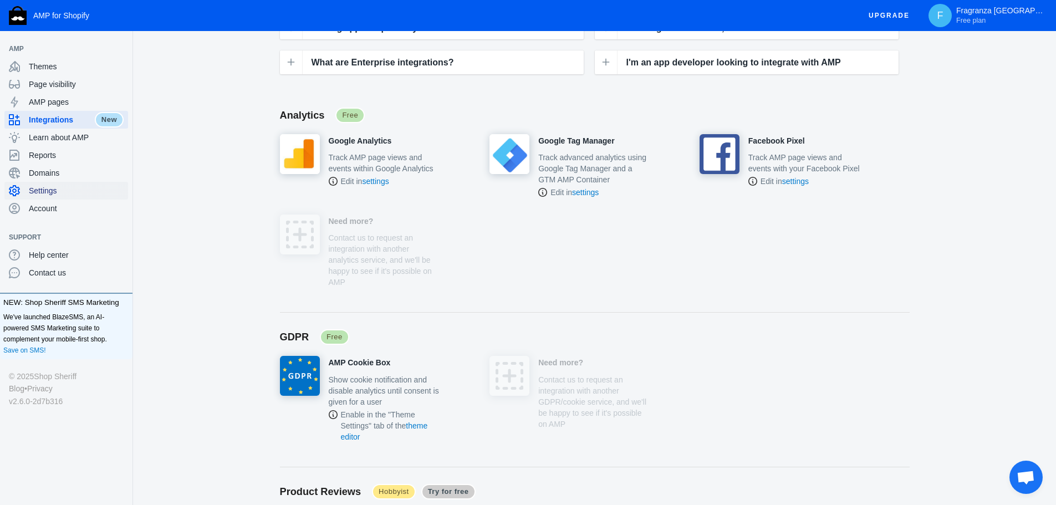
click at [28, 188] on div "Settings" at bounding box center [66, 191] width 115 height 18
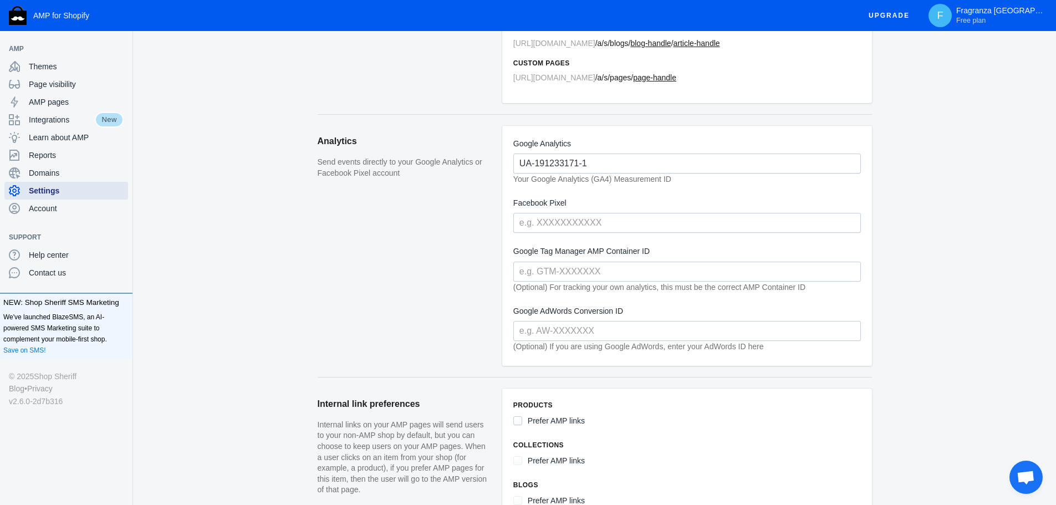
scroll to position [203, 0]
